Goal: Information Seeking & Learning: Learn about a topic

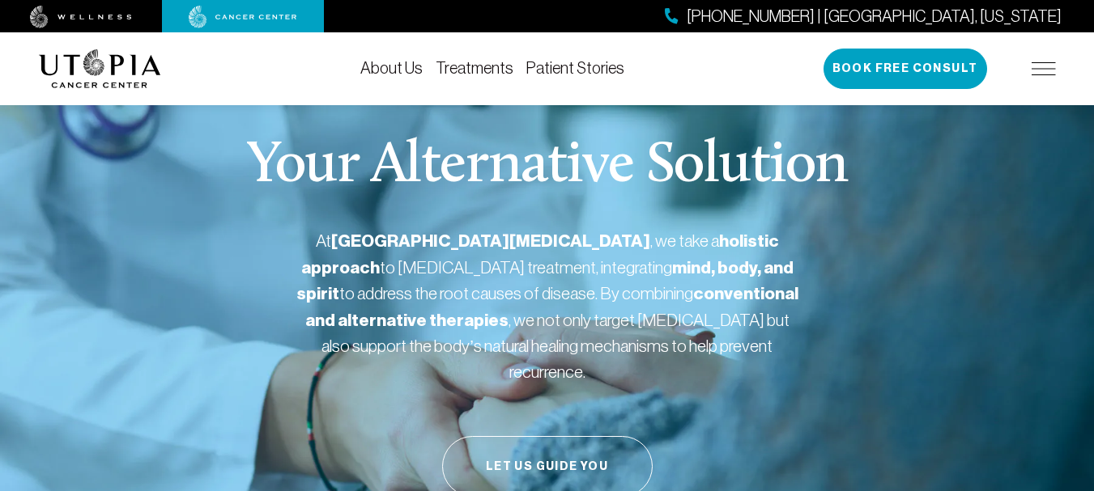
click at [383, 62] on link "About Us" at bounding box center [391, 68] width 62 height 18
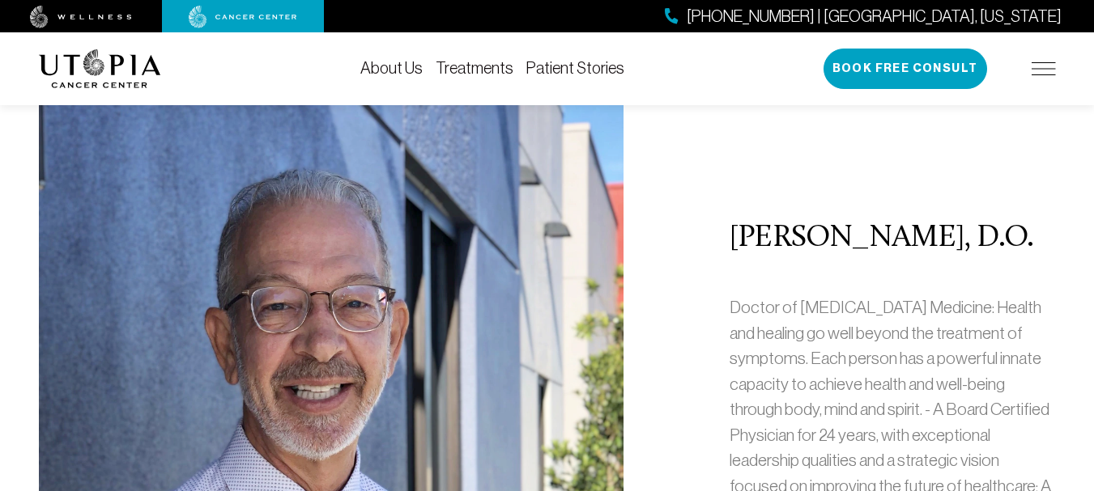
scroll to position [679, 0]
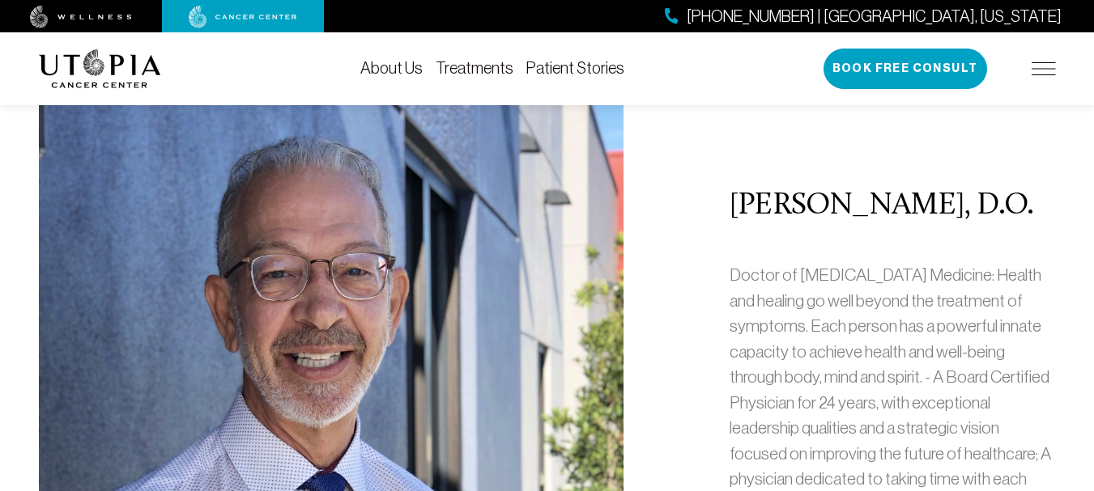
click at [674, 321] on div "Douglas L. Nelson, D.O. Doctor of Osteopathic Medicine: Health and healing go w…" at bounding box center [547, 385] width 1036 height 679
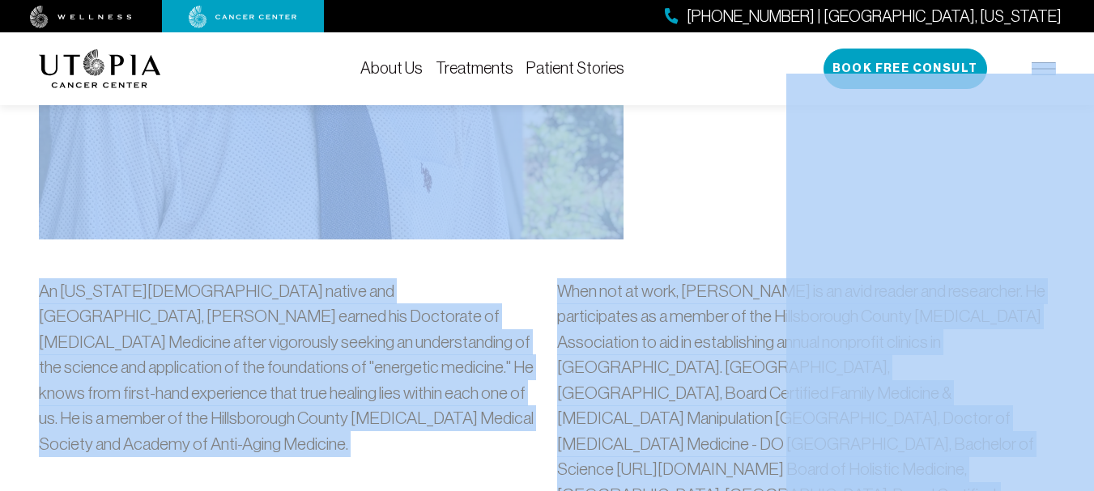
scroll to position [1262, 0]
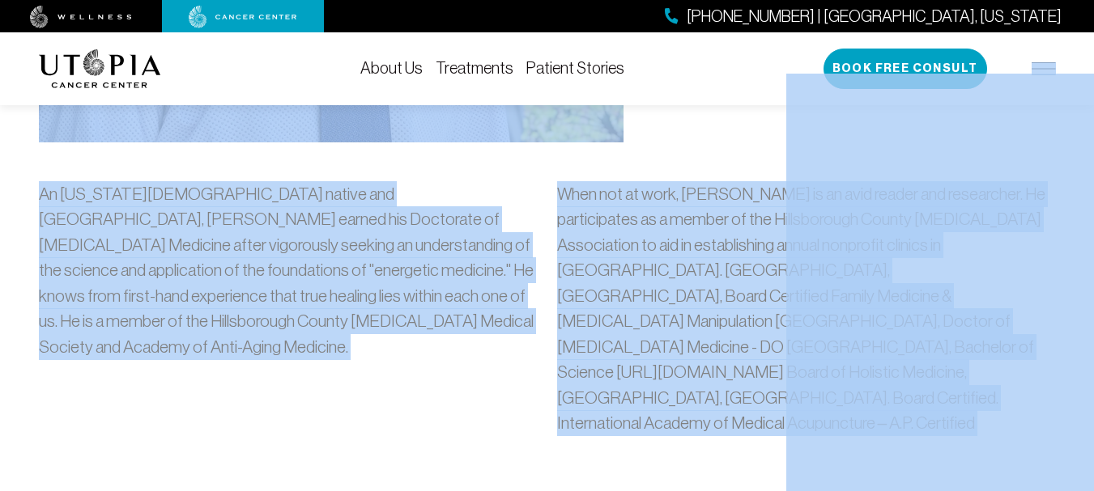
click at [278, 385] on div "An Iowa born native and Nova Southeastern University Alumnus, Dr. Nelson earned…" at bounding box center [288, 315] width 518 height 268
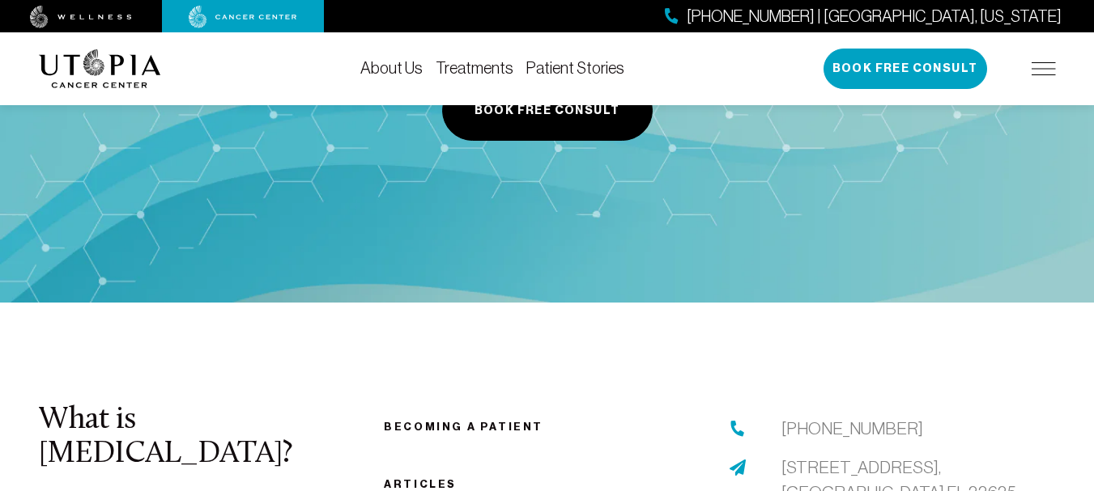
scroll to position [8217, 0]
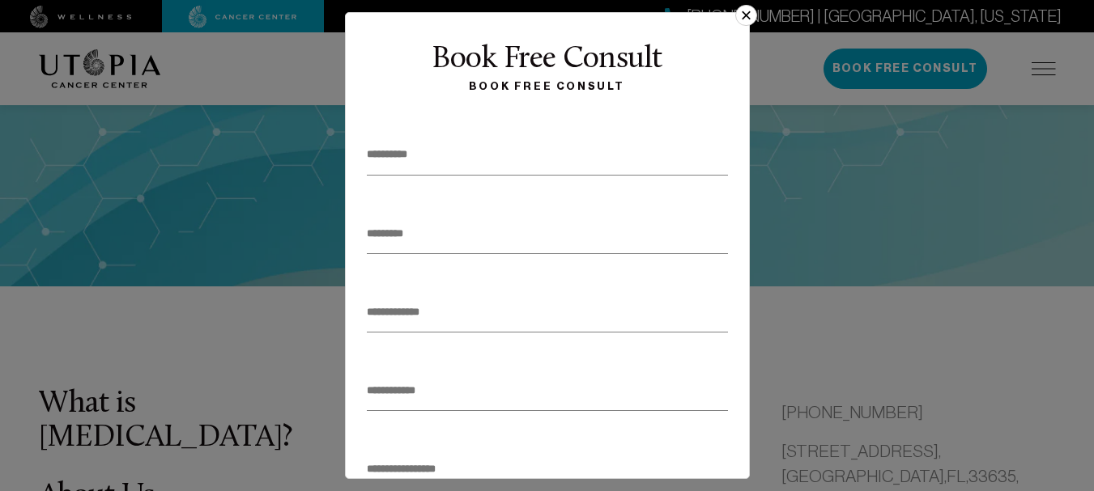
click at [744, 11] on button "×" at bounding box center [745, 15] width 21 height 21
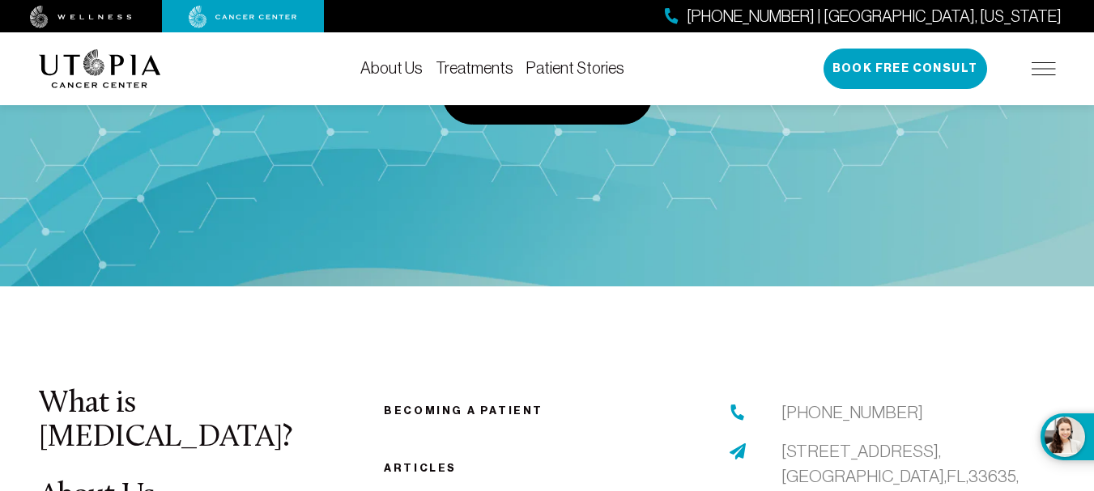
scroll to position [7357, 0]
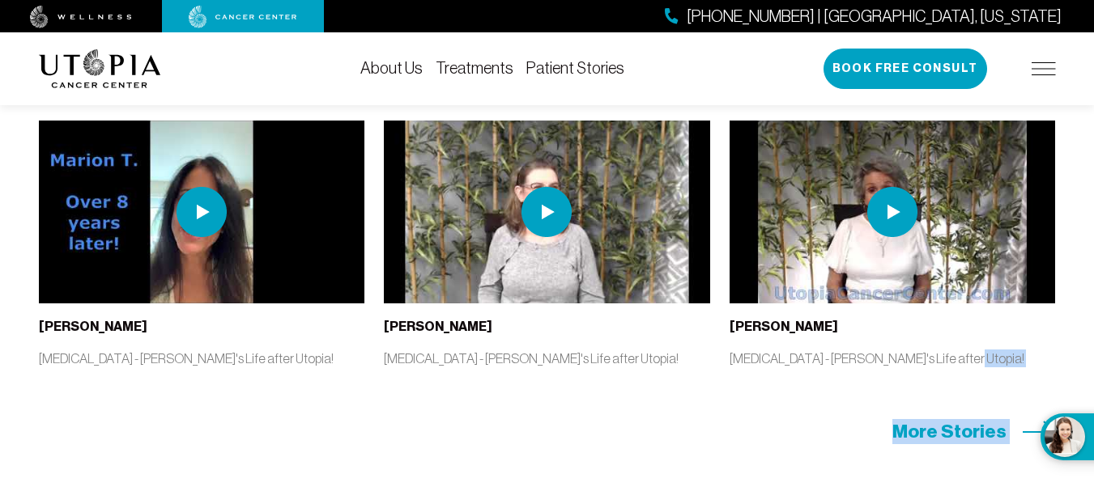
drag, startPoint x: 1060, startPoint y: 155, endPoint x: 1105, endPoint y: 523, distance: 370.2
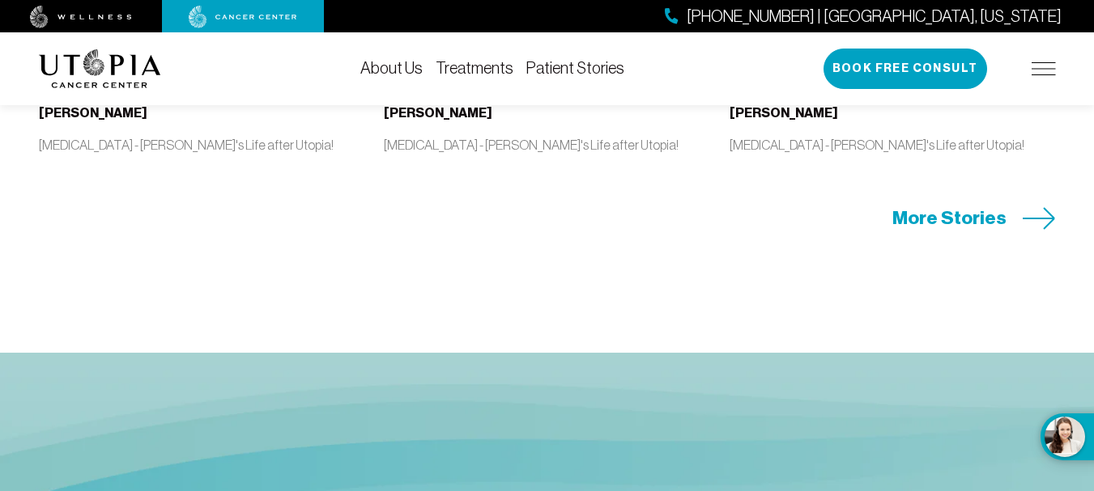
drag, startPoint x: 746, startPoint y: 104, endPoint x: 761, endPoint y: 124, distance: 24.9
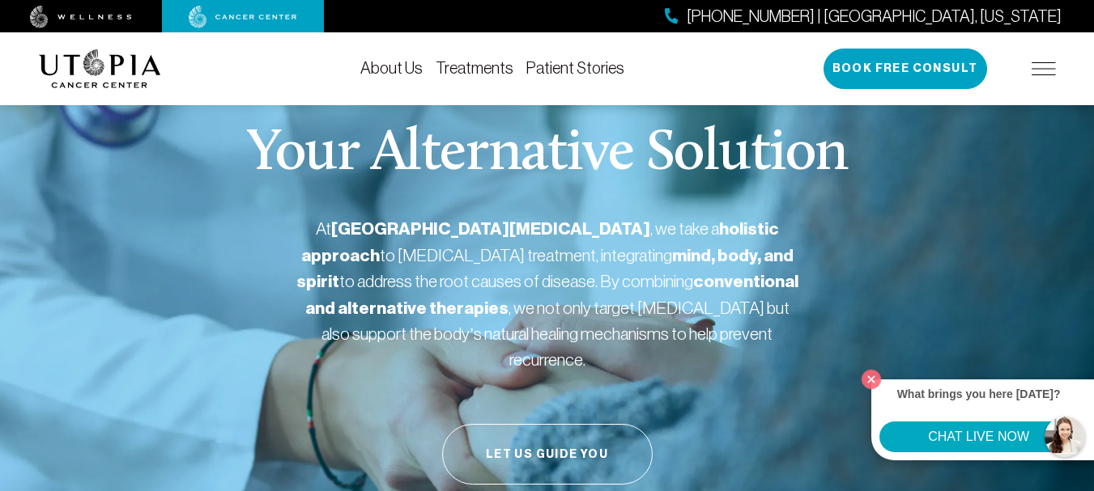
scroll to position [50, 0]
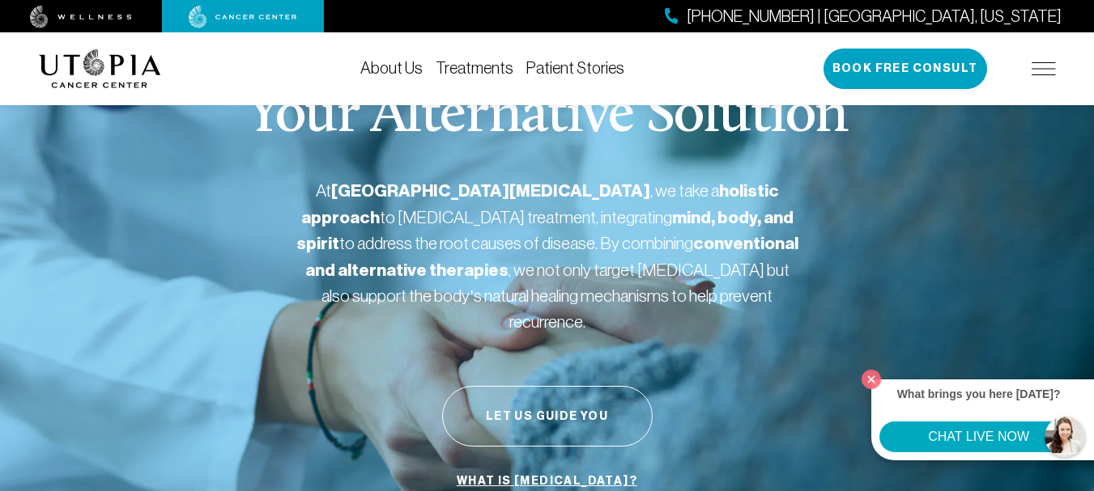
click at [485, 60] on link "Treatments" at bounding box center [474, 68] width 78 height 18
